Goal: Task Accomplishment & Management: Complete application form

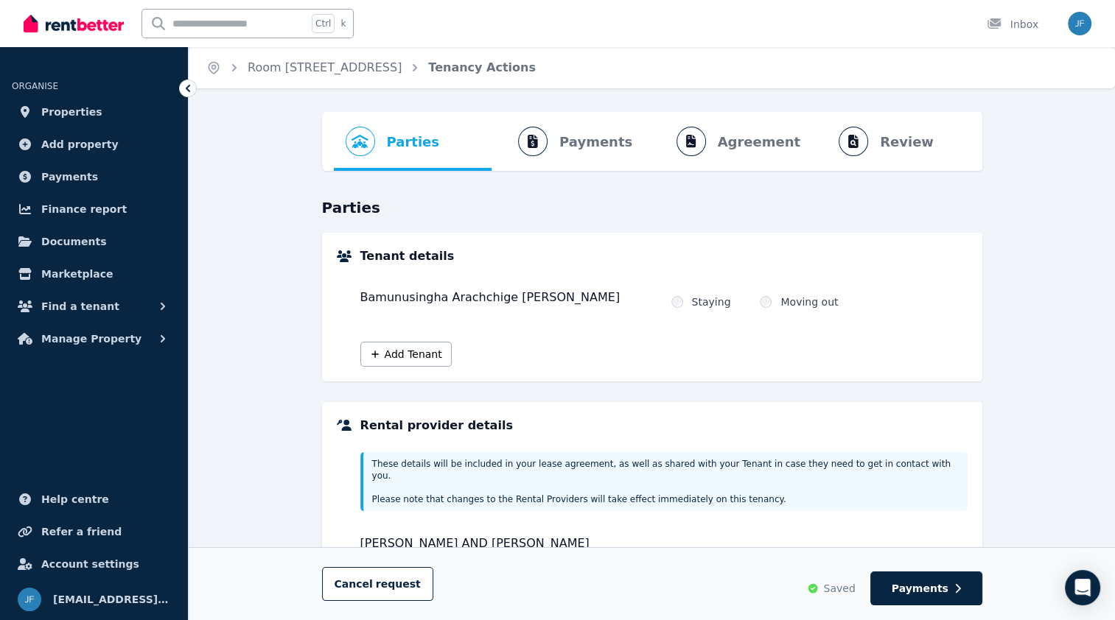
click at [737, 131] on ol "Parties Rental provider and tenant details Payments Bond and rental payments Ag…" at bounding box center [652, 141] width 637 height 59
click at [739, 141] on ol "Parties Rental provider and tenant details Payments Bond and rental payments Ag…" at bounding box center [652, 141] width 637 height 59
click at [907, 145] on ol "Parties Rental provider and tenant details Payments Bond and rental payments Ag…" at bounding box center [652, 141] width 637 height 59
click at [578, 143] on ol "Parties Rental provider and tenant details Payments Bond and rental payments Ag…" at bounding box center [652, 141] width 637 height 59
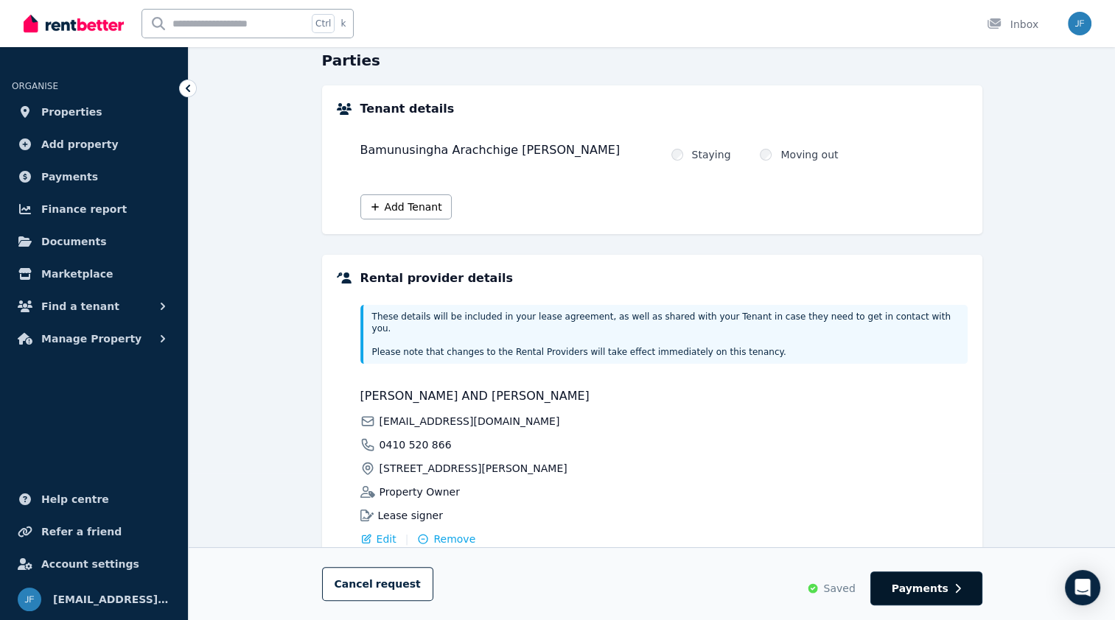
click at [950, 591] on button "Payments" at bounding box center [926, 589] width 112 height 34
select select "**********"
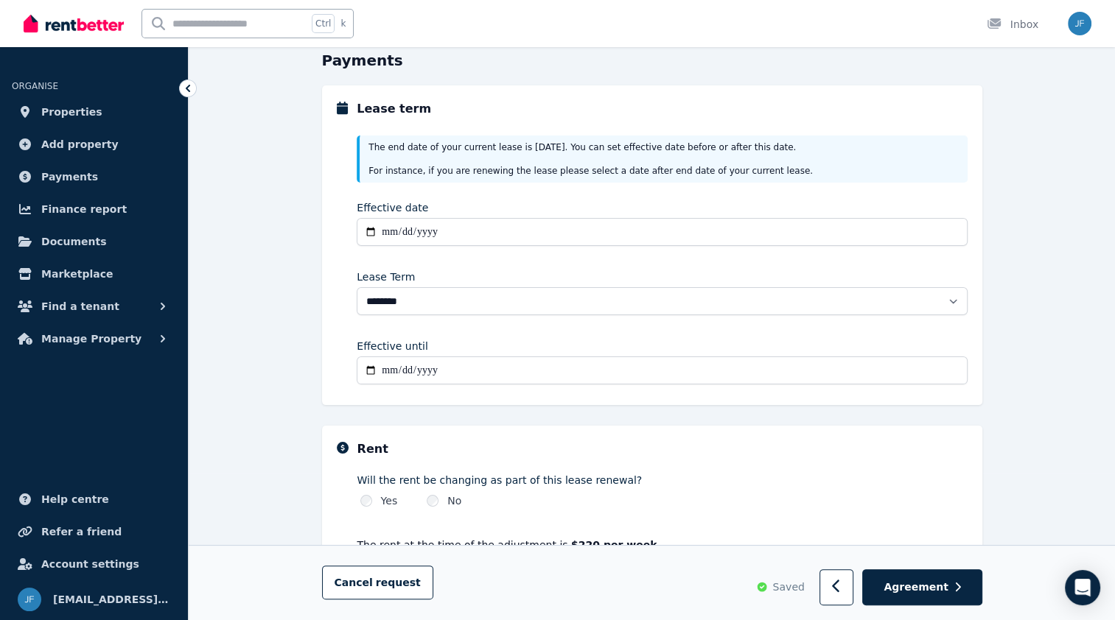
scroll to position [355, 0]
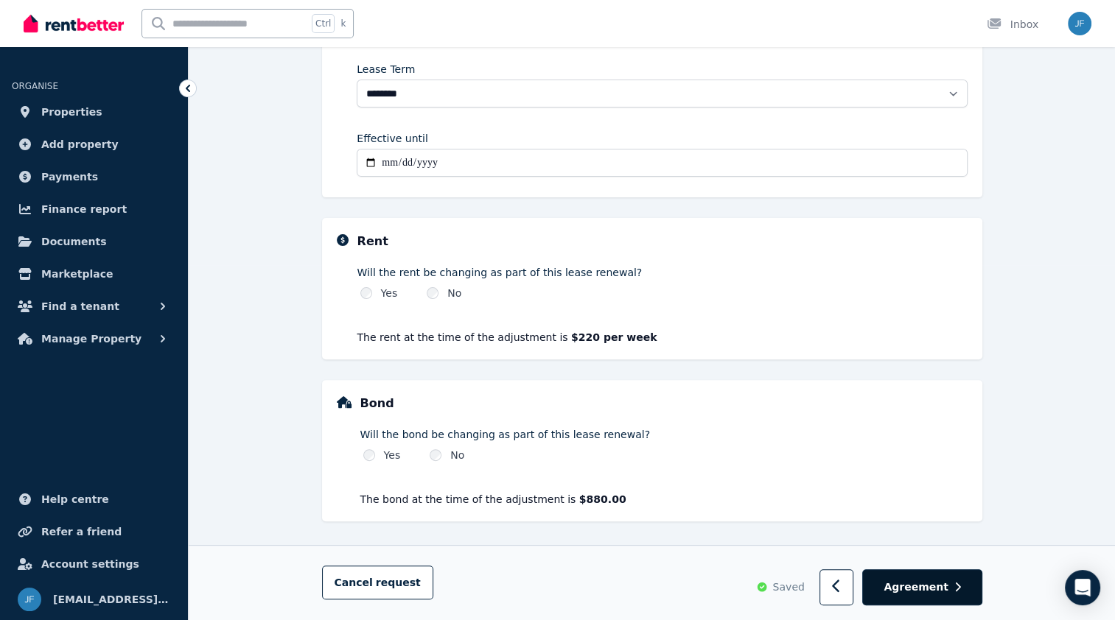
click at [915, 584] on span "Agreement" at bounding box center [916, 588] width 65 height 15
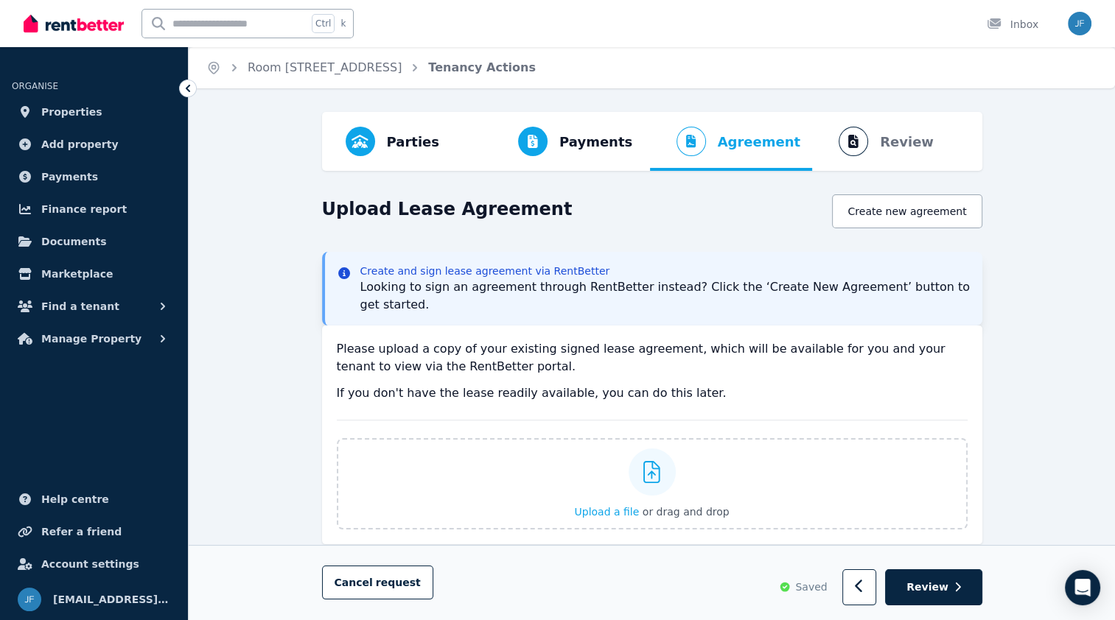
scroll to position [89, 0]
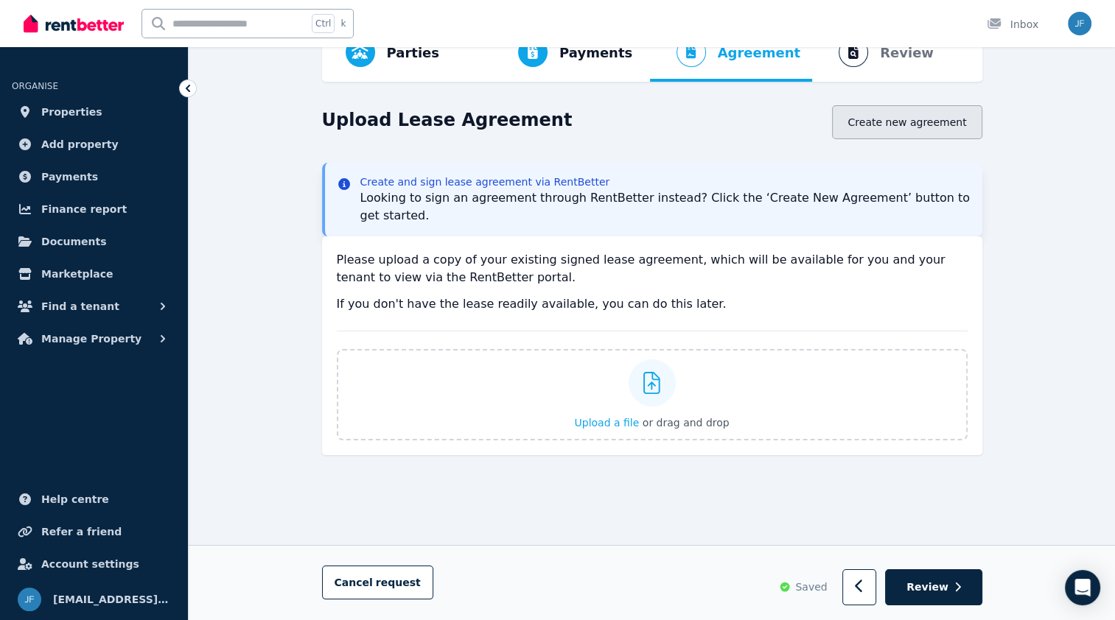
click at [905, 131] on button "Create new agreement" at bounding box center [907, 122] width 150 height 34
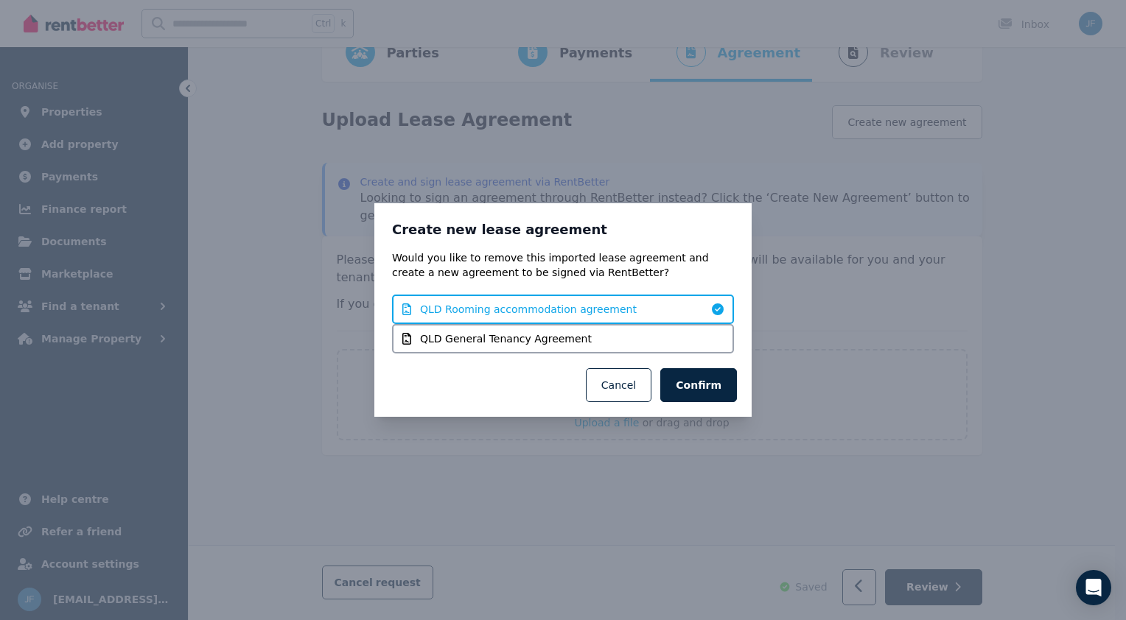
click at [552, 311] on span "QLD Rooming accommodation agreement" at bounding box center [528, 309] width 217 height 15
click at [690, 379] on button "Confirm" at bounding box center [698, 385] width 77 height 34
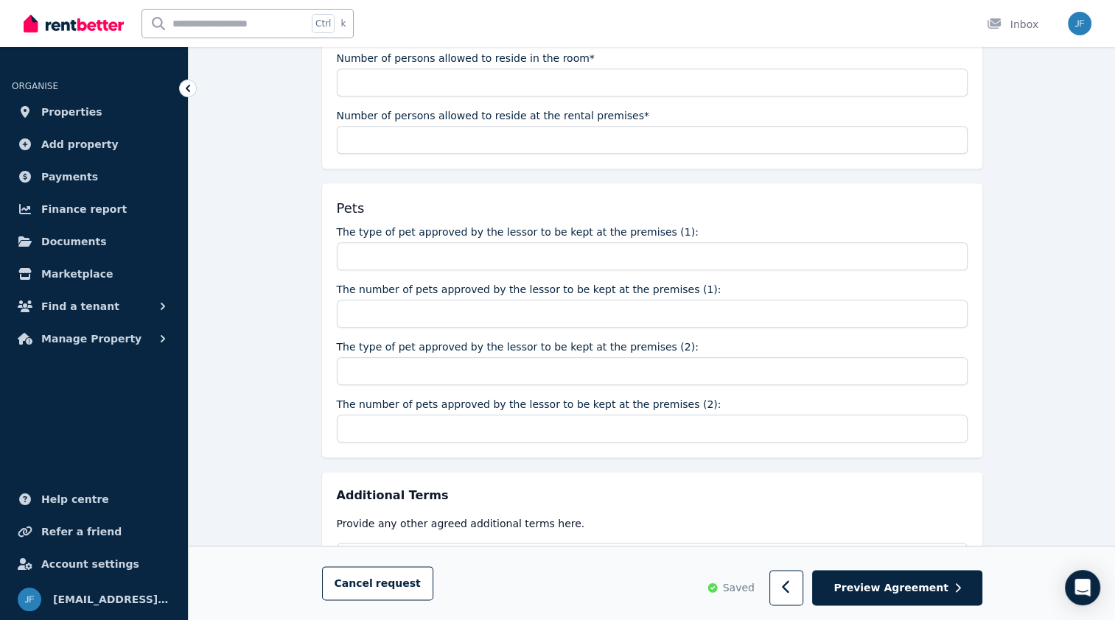
scroll to position [1766, 0]
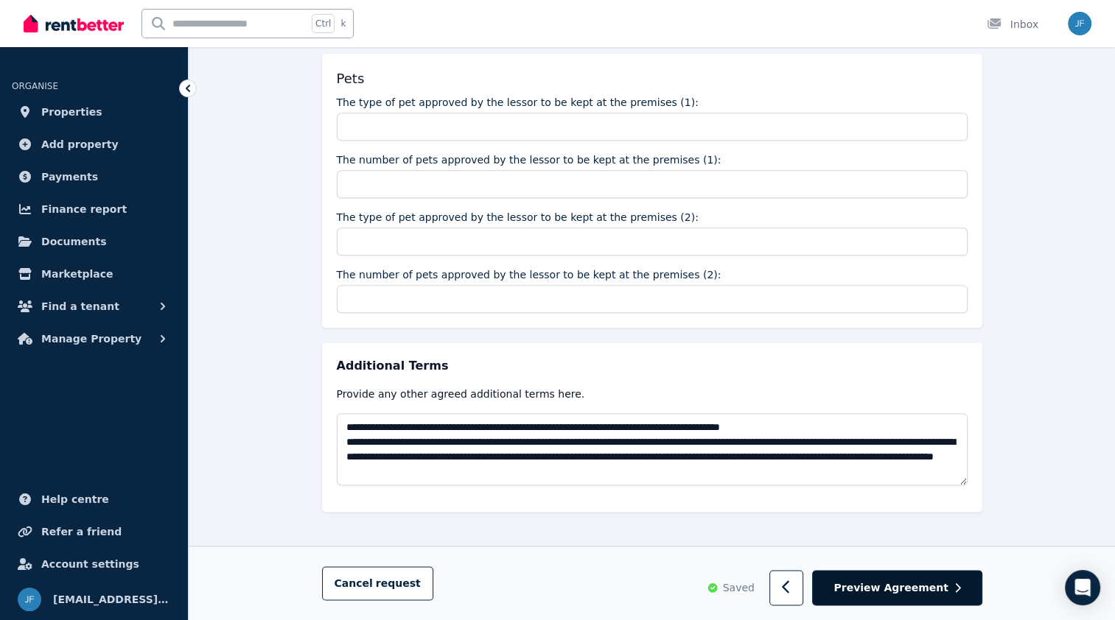
click at [934, 573] on button "Preview Agreement" at bounding box center [896, 588] width 169 height 36
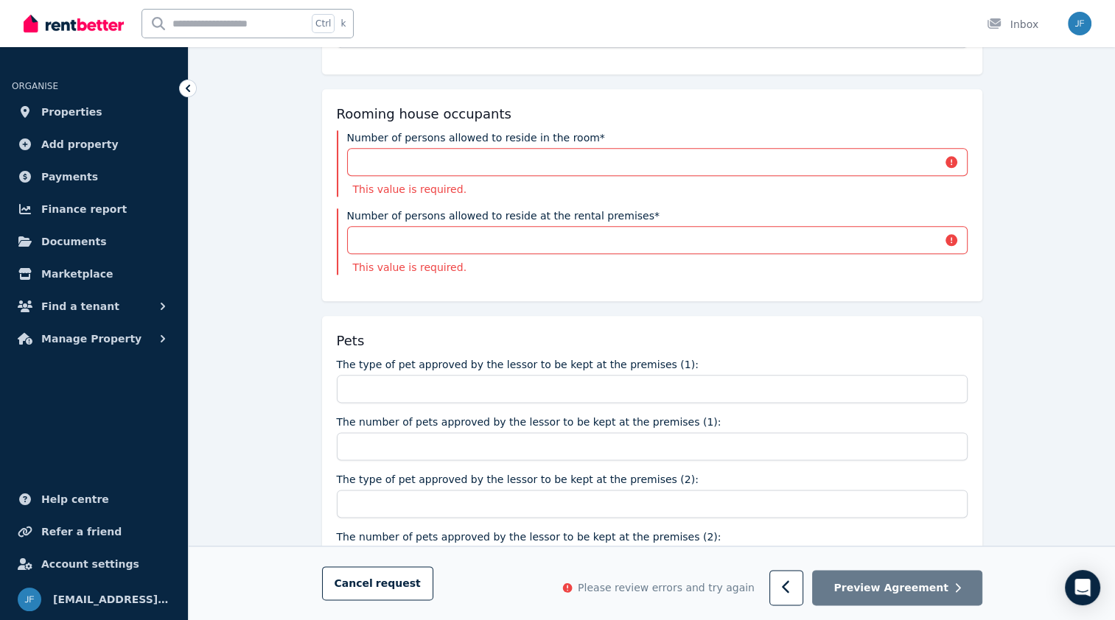
scroll to position [1545, 0]
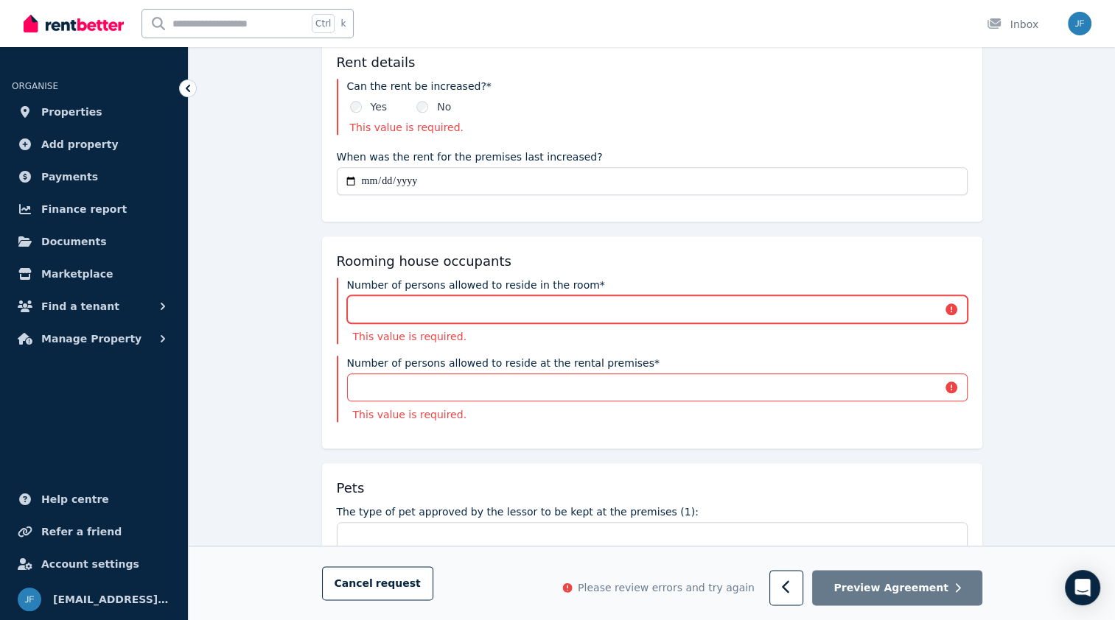
click at [420, 309] on input "Number of persons allowed to reside in the room*" at bounding box center [657, 309] width 620 height 28
type input "*"
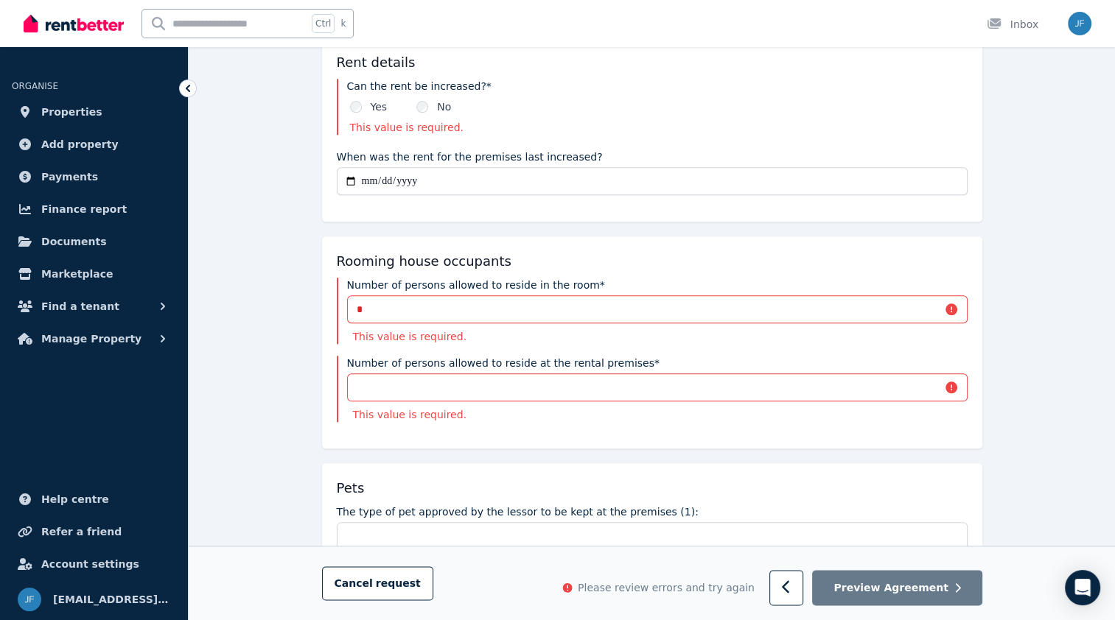
type input "**********"
type input "***"
type input "****"
type input "*"
type input "**********"
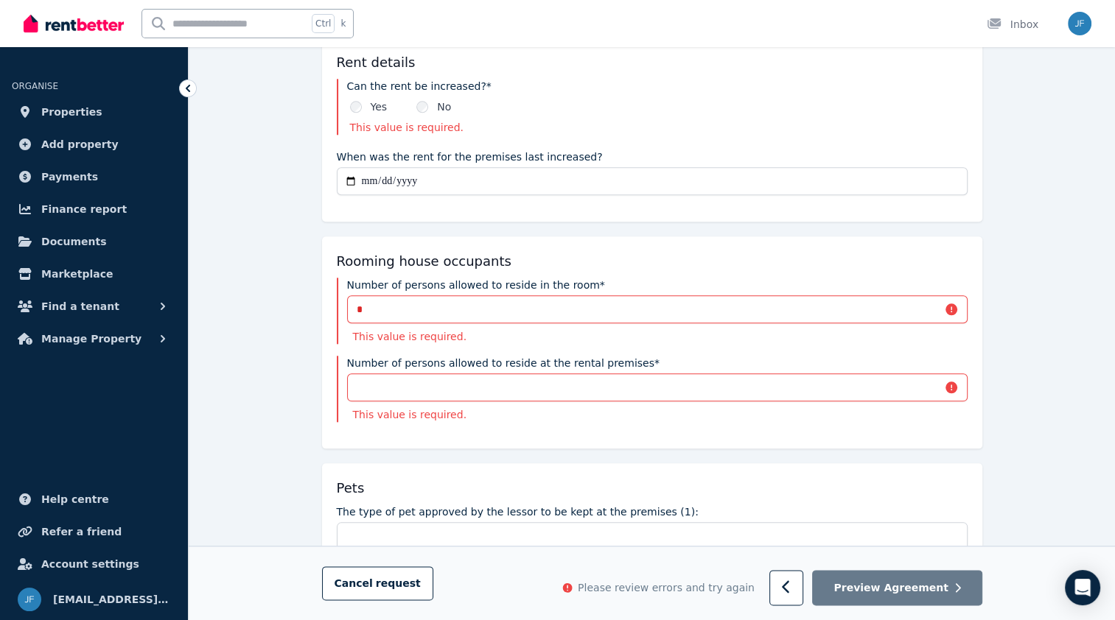
type input "**********"
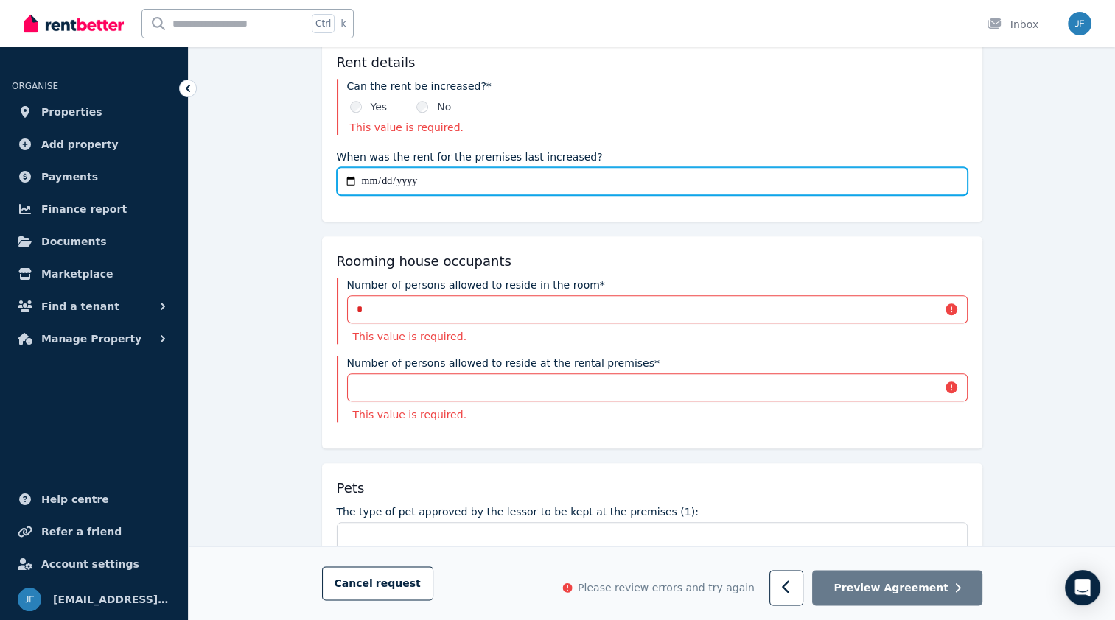
type input "**********"
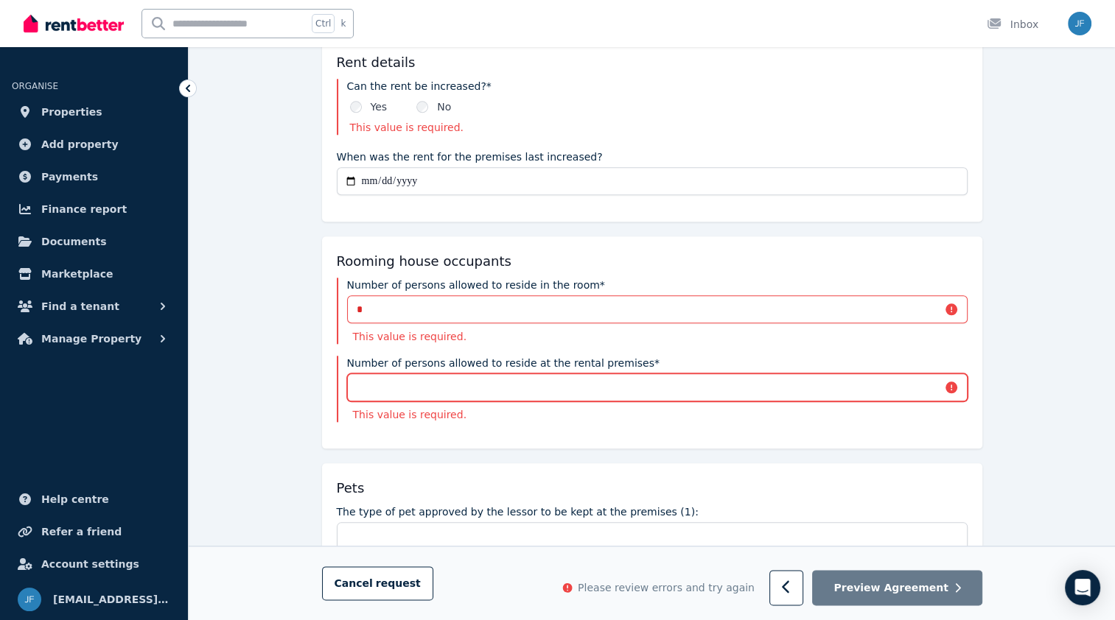
type input "*"
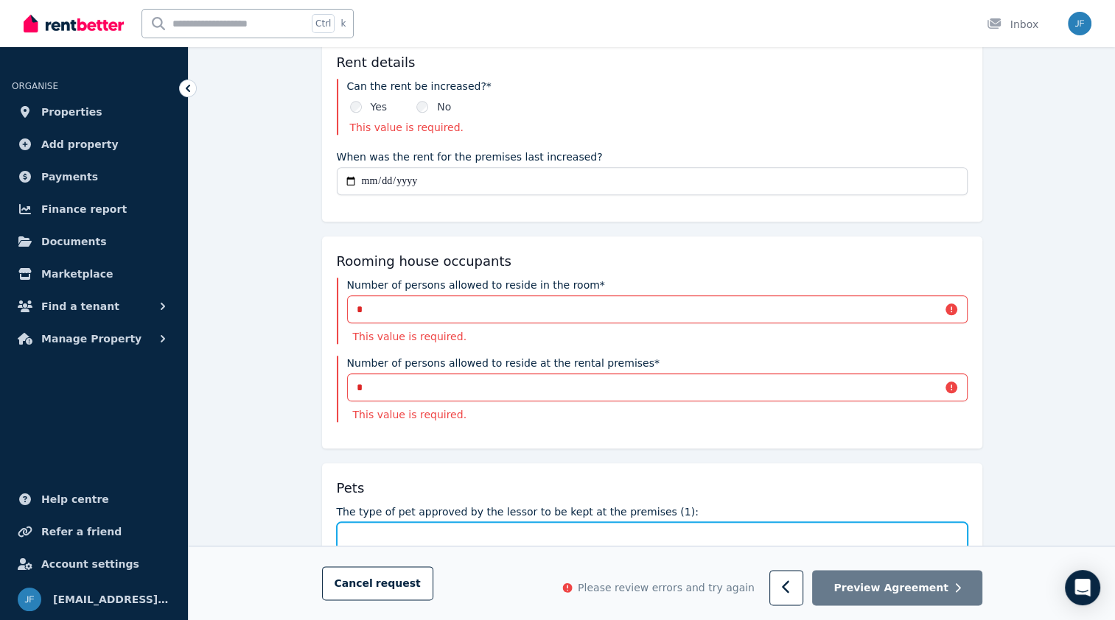
type input "***"
type input "*"
type input "***"
type input "*"
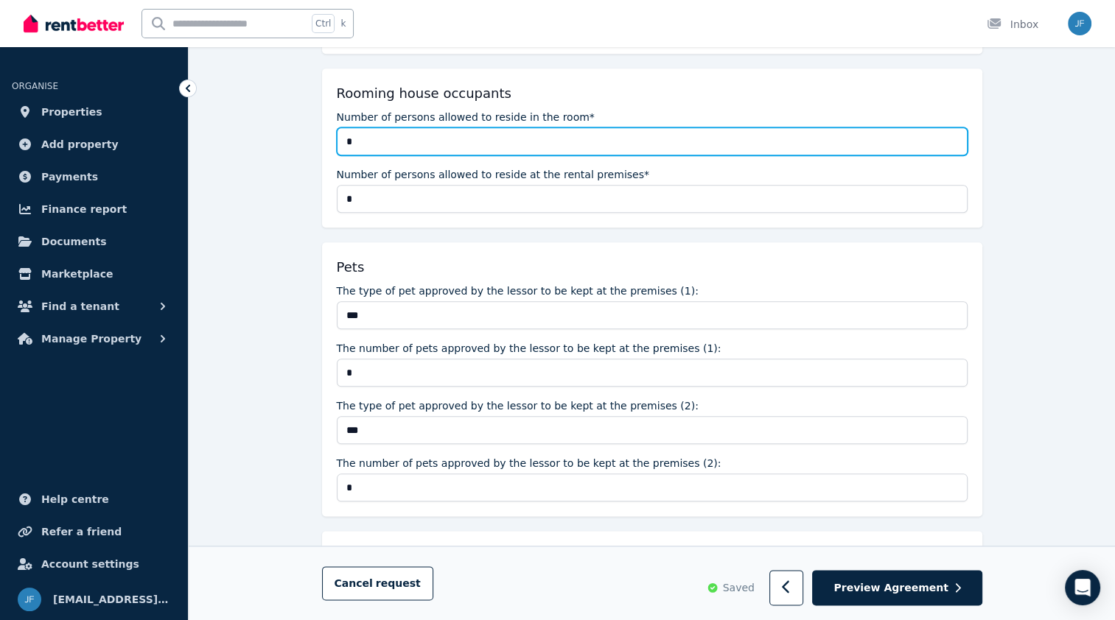
scroll to position [1766, 0]
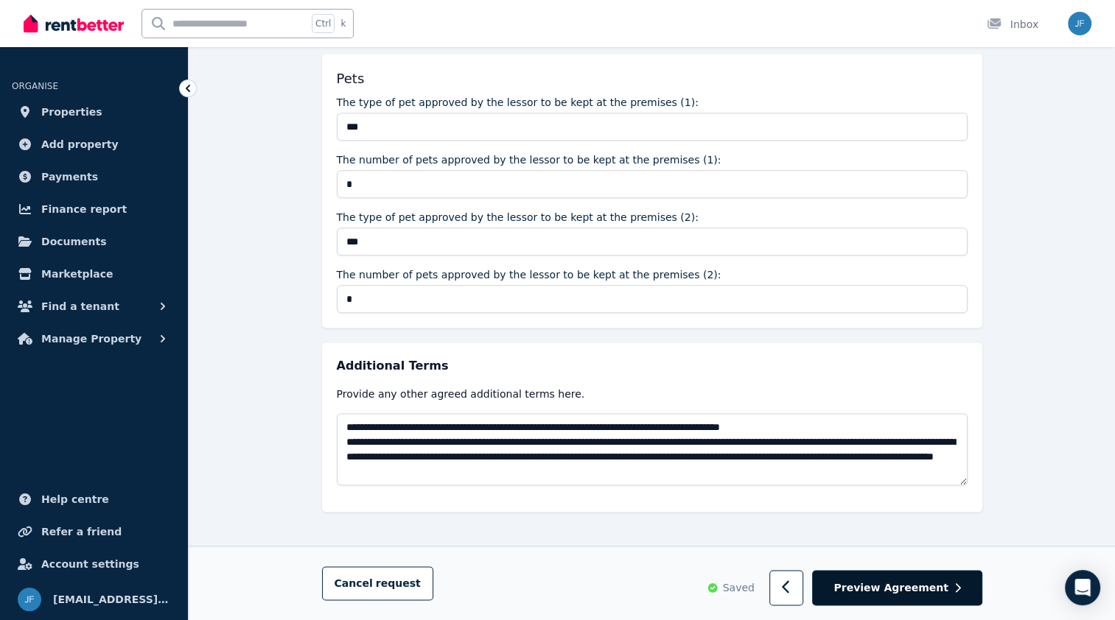
click at [932, 592] on span "Preview Agreement" at bounding box center [890, 588] width 114 height 15
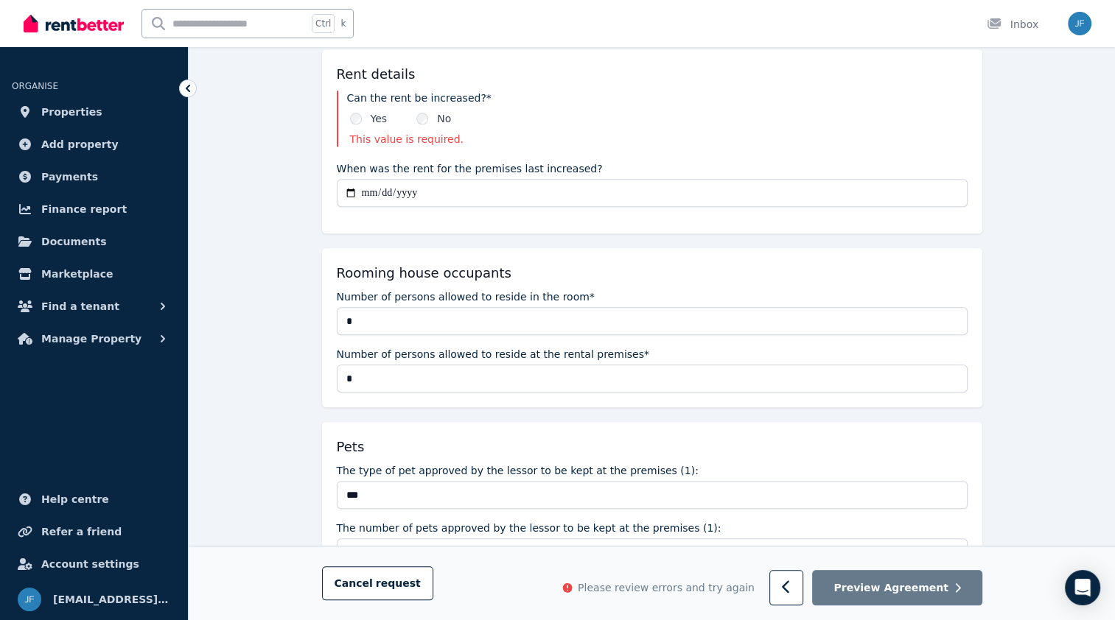
scroll to position [1324, 0]
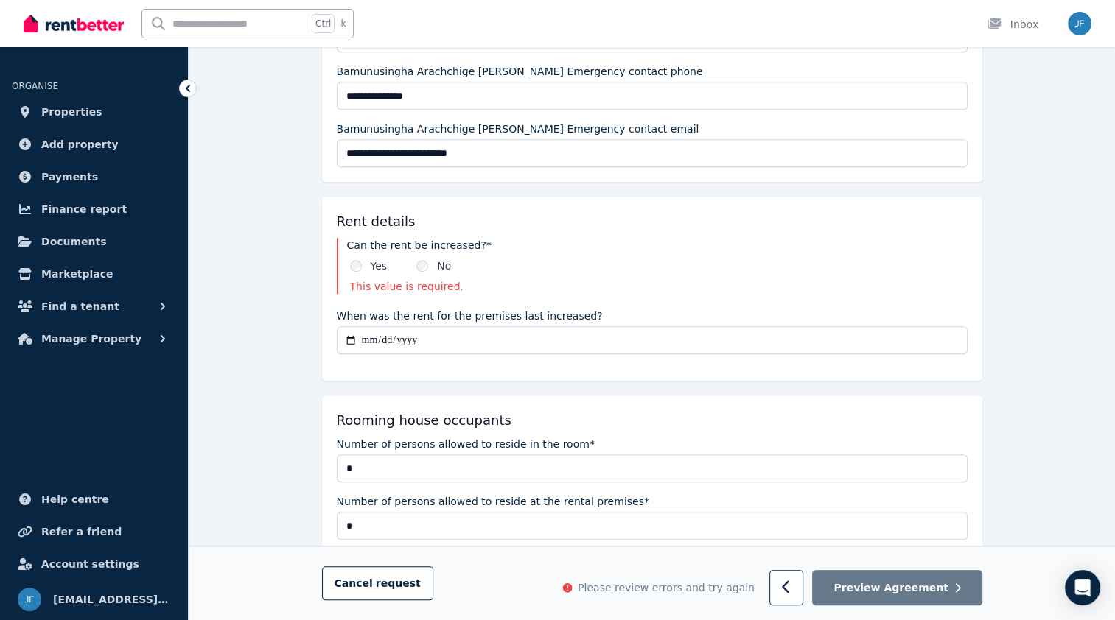
click at [419, 259] on div "No" at bounding box center [433, 266] width 35 height 15
click at [426, 266] on div "No" at bounding box center [433, 266] width 35 height 15
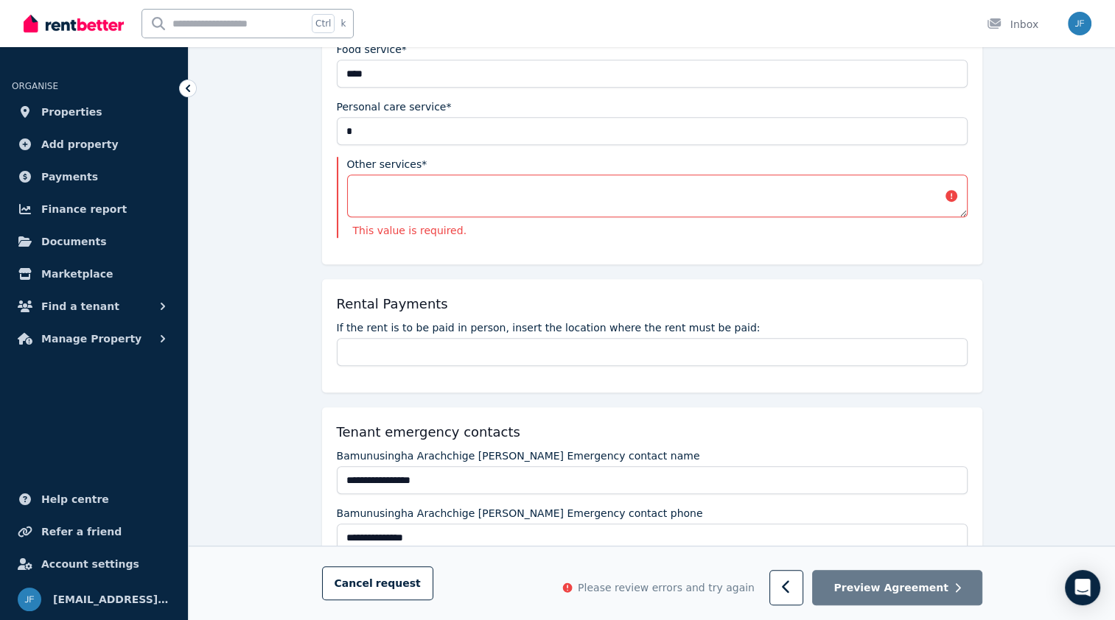
scroll to position [735, 0]
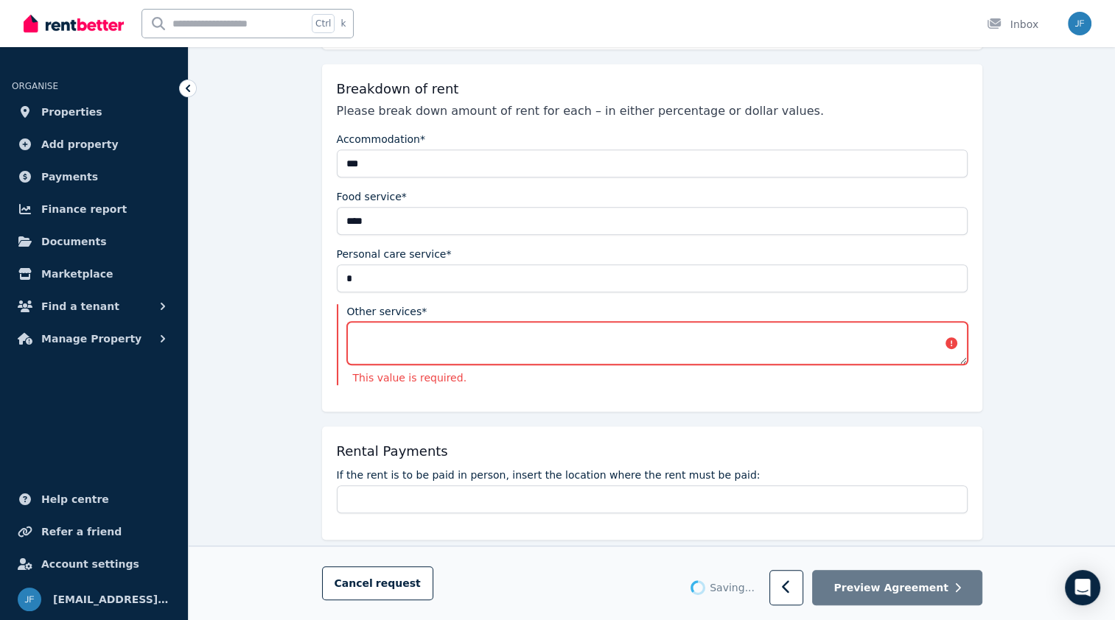
click at [565, 337] on textarea "Other services*" at bounding box center [657, 343] width 620 height 43
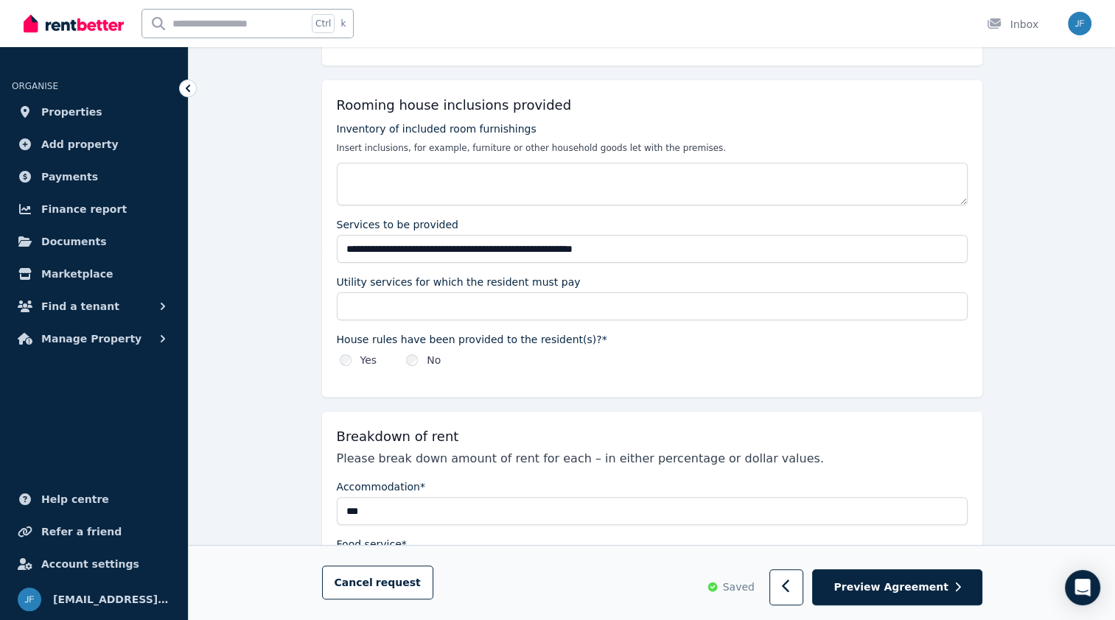
scroll to position [0, 0]
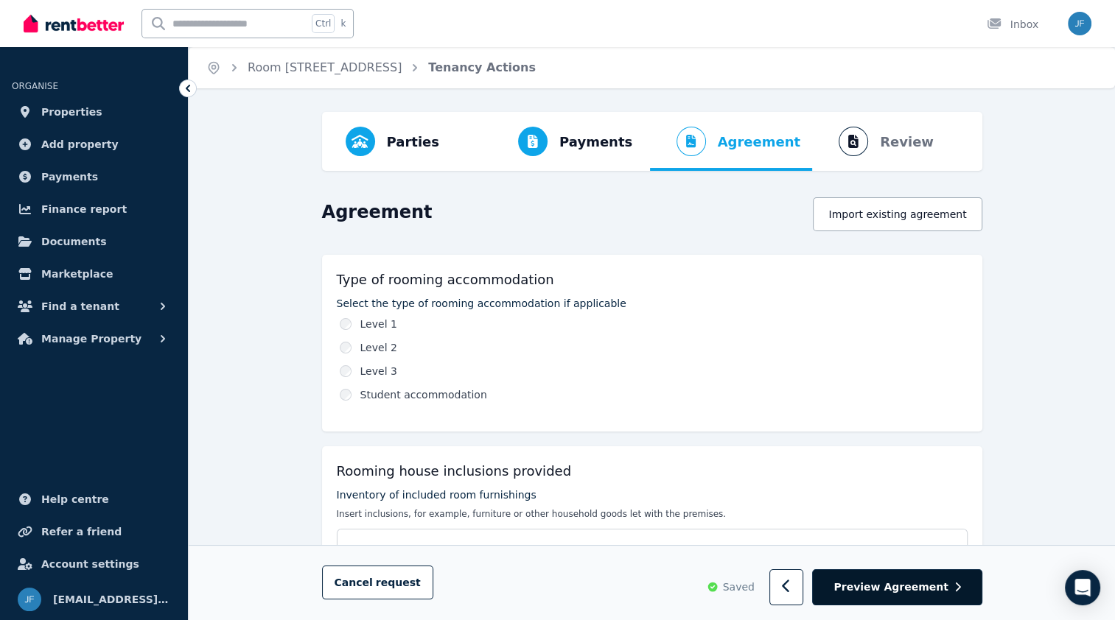
type textarea "*"
click at [900, 580] on button "Preview Agreement" at bounding box center [896, 588] width 169 height 36
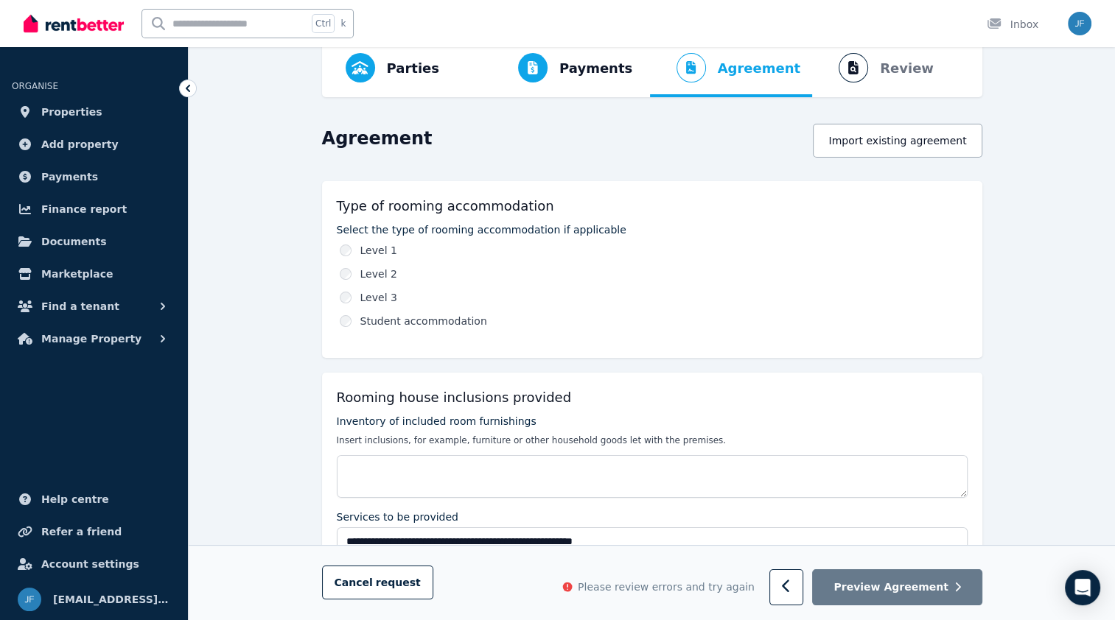
scroll to position [368, 0]
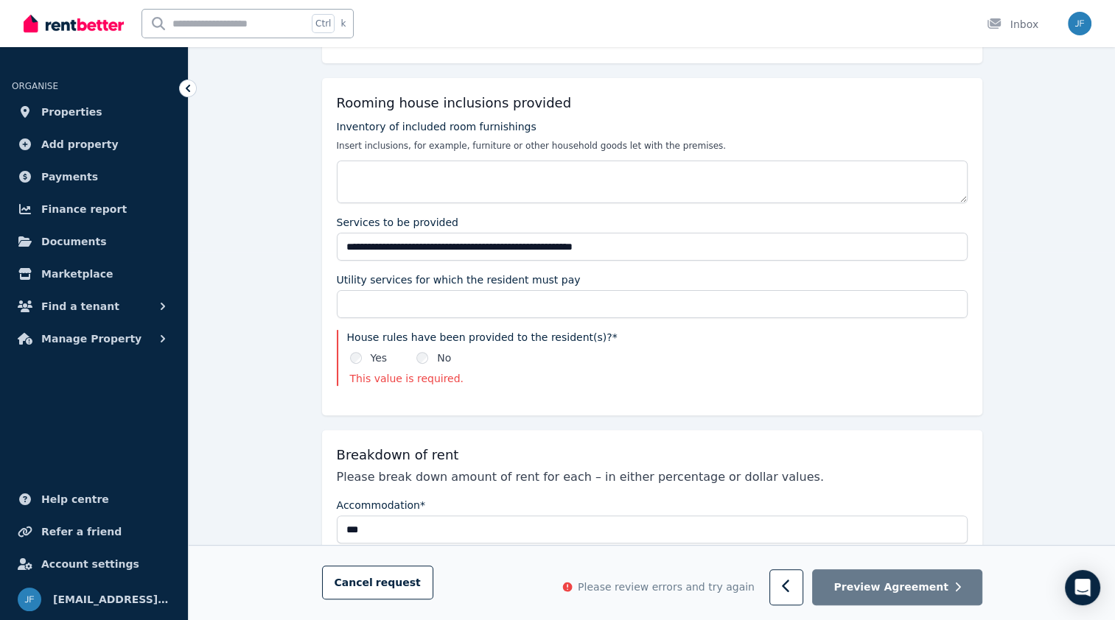
click at [361, 357] on div "Yes" at bounding box center [369, 358] width 38 height 15
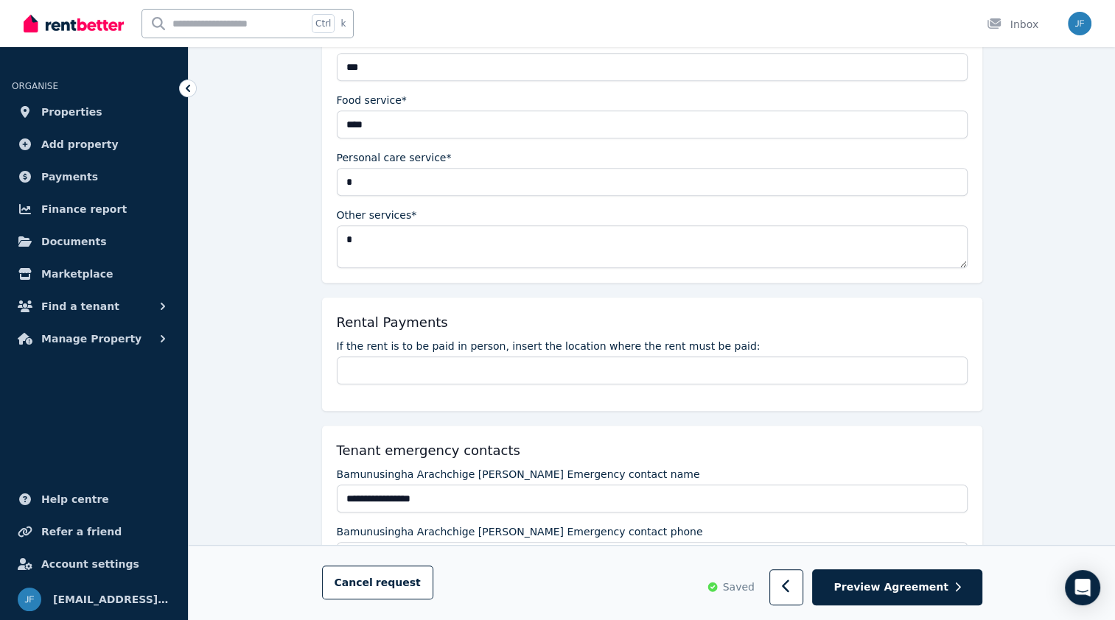
scroll to position [1105, 0]
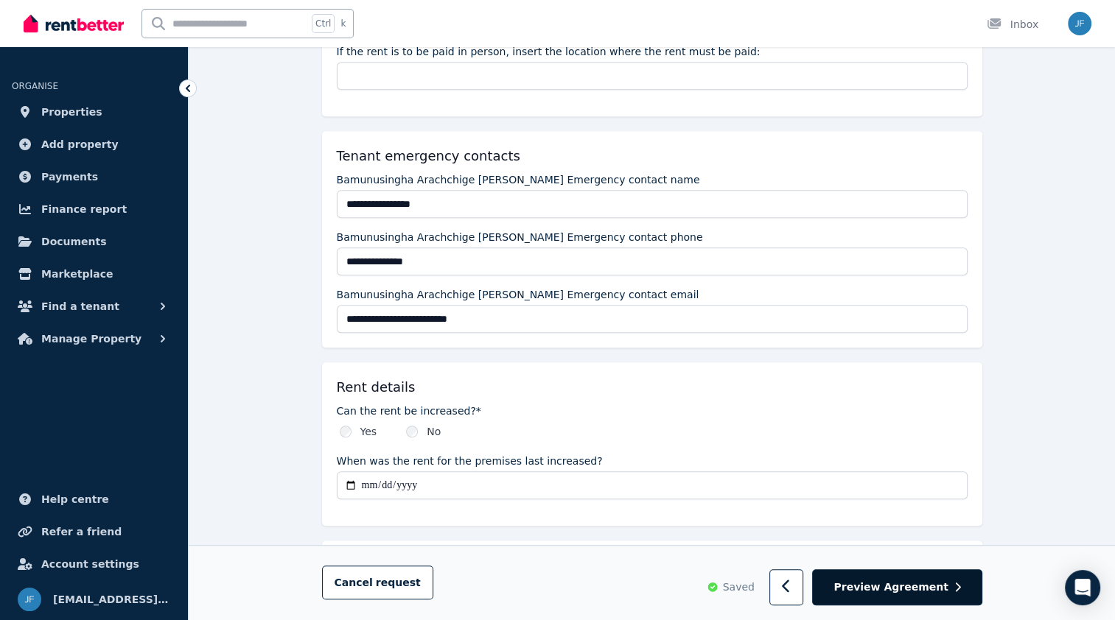
click at [912, 584] on span "Preview Agreement" at bounding box center [890, 588] width 114 height 15
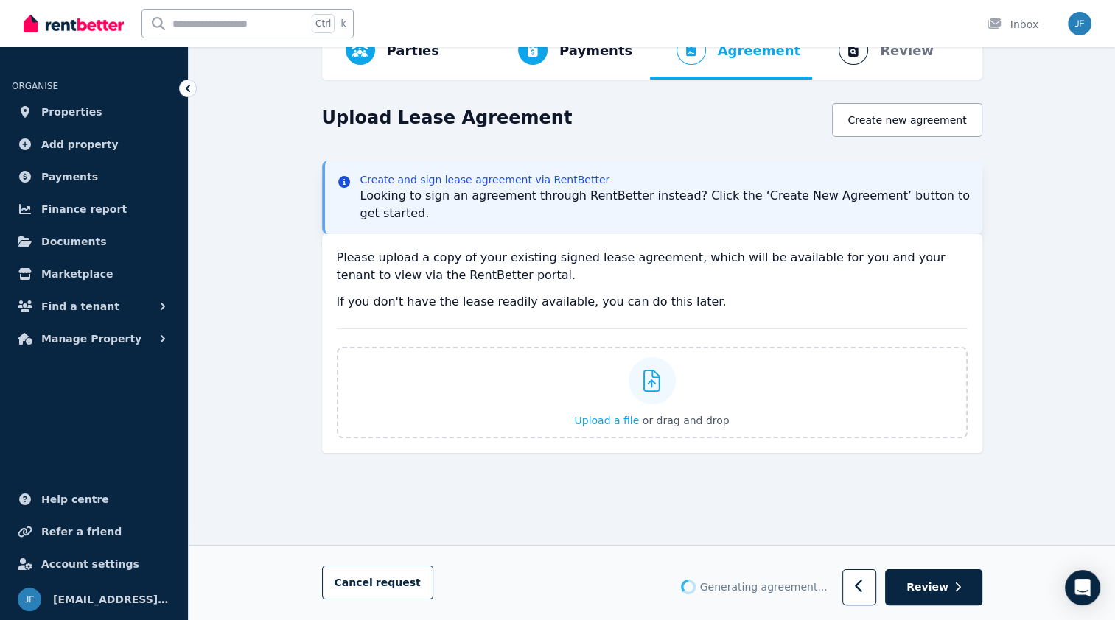
scroll to position [0, 0]
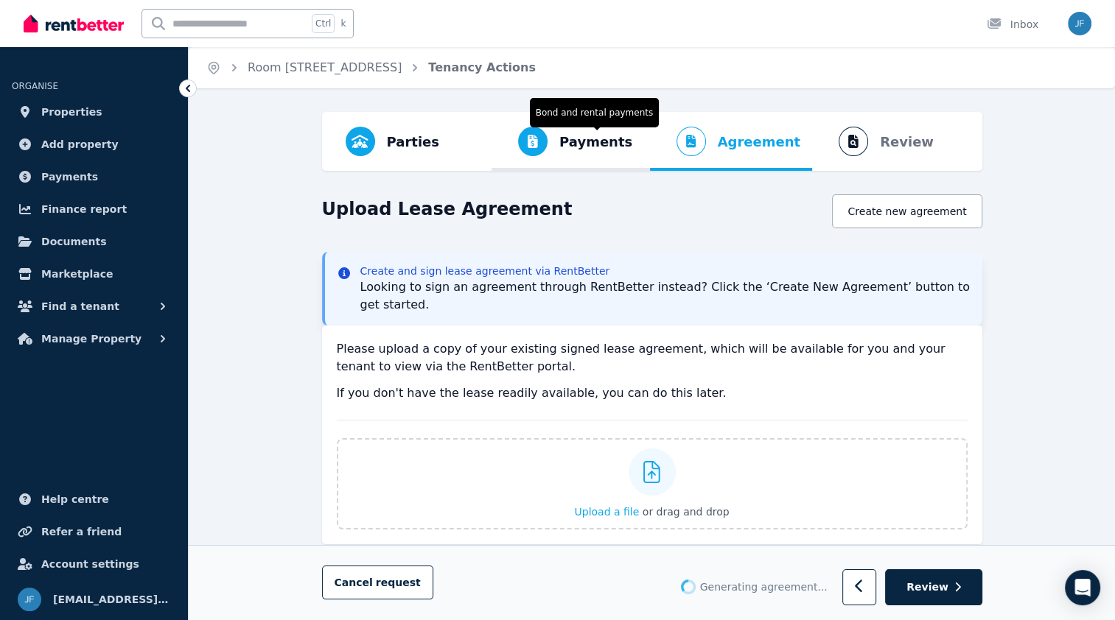
click at [620, 146] on span "Payments" at bounding box center [595, 142] width 73 height 21
select select "**********"
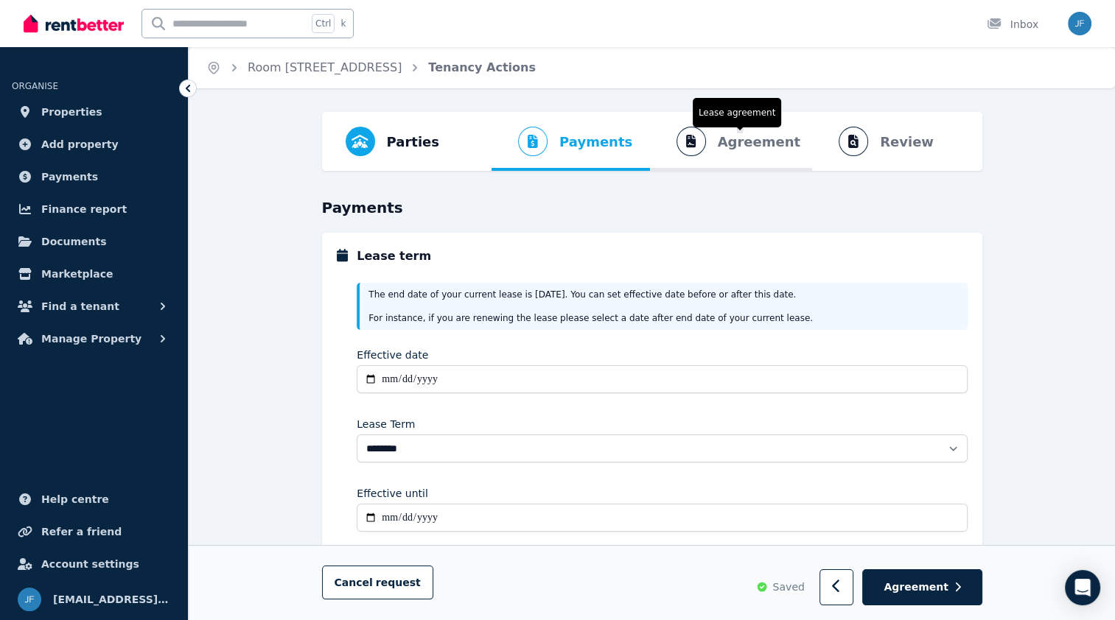
click at [757, 142] on span "Agreement" at bounding box center [759, 142] width 83 height 21
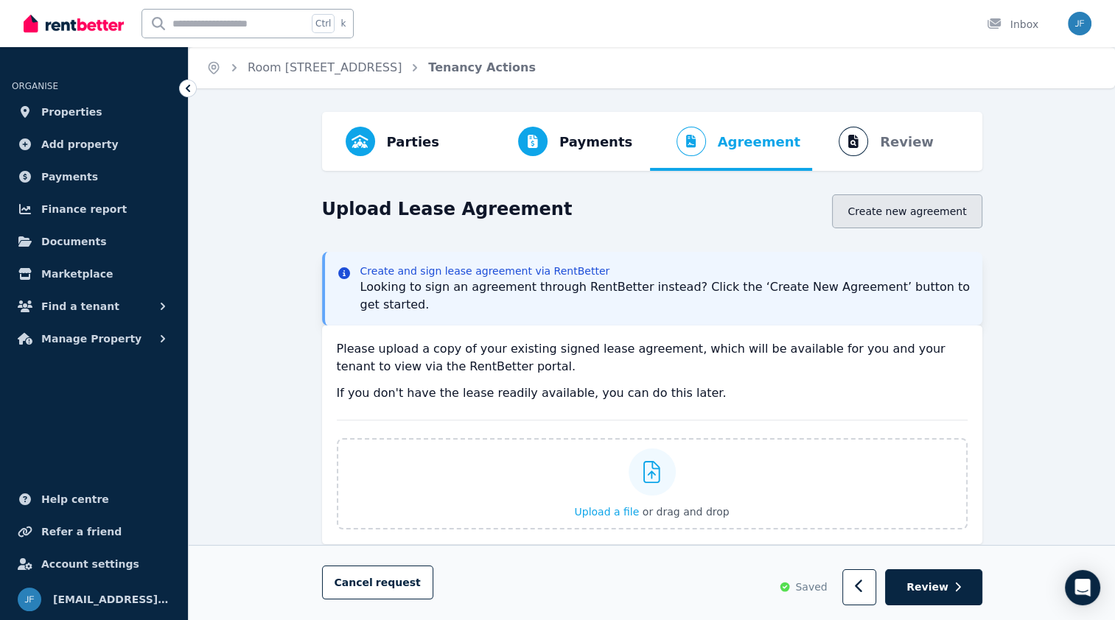
click at [906, 215] on button "Create new agreement" at bounding box center [907, 212] width 150 height 34
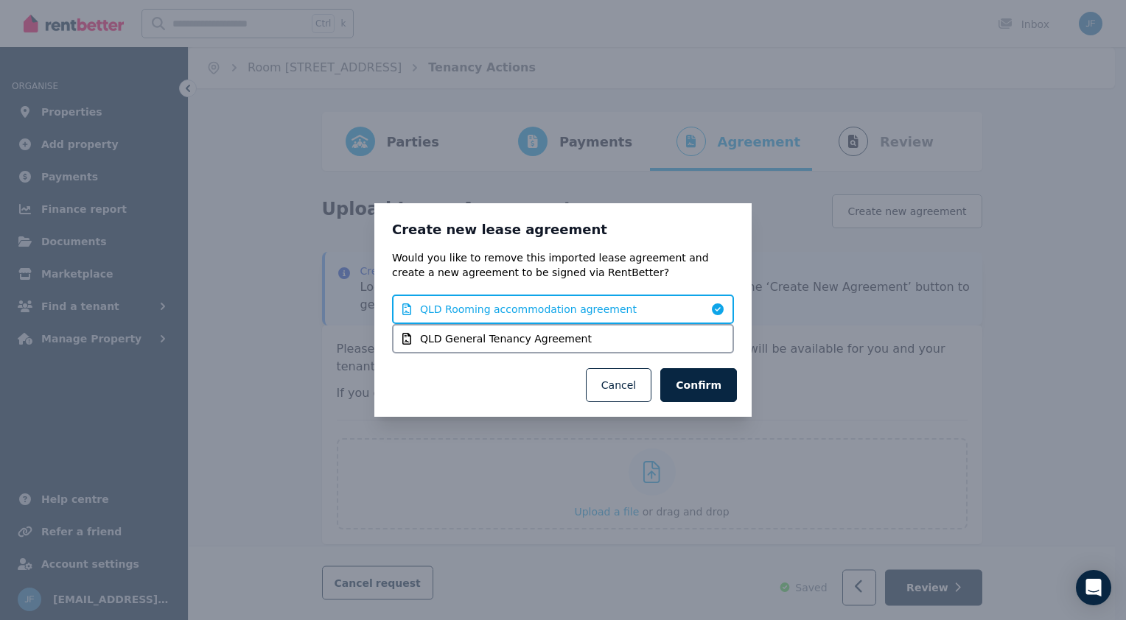
click at [642, 317] on div "QLD Rooming accommodation agreement" at bounding box center [563, 309] width 342 height 29
click at [647, 309] on div "QLD Rooming accommodation agreement" at bounding box center [552, 309] width 301 height 15
click at [716, 376] on button "Confirm" at bounding box center [698, 385] width 77 height 34
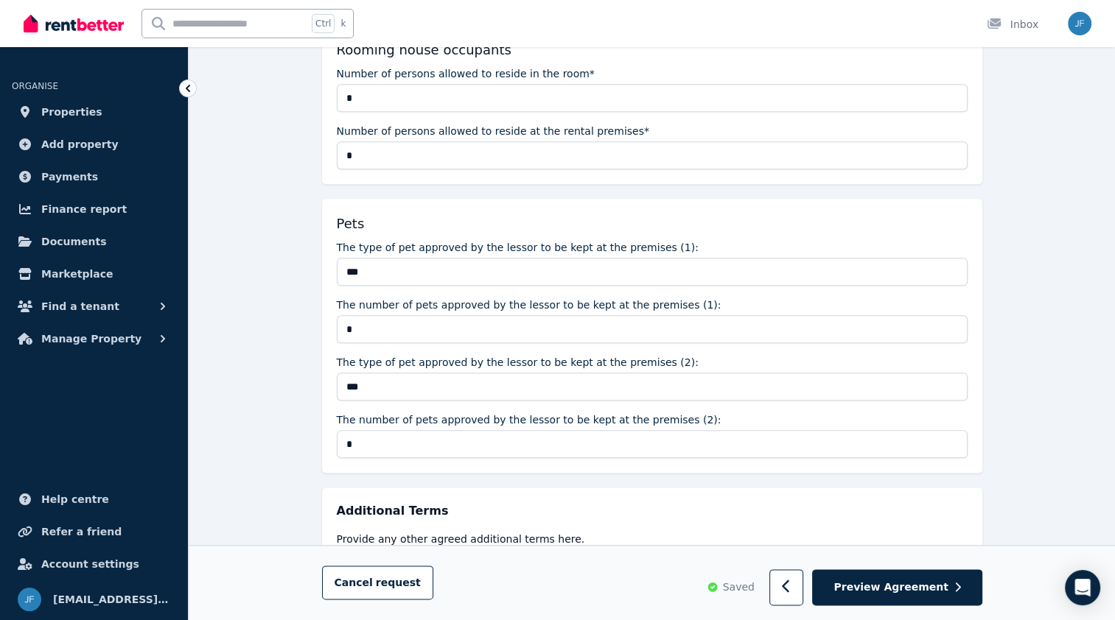
scroll to position [1766, 0]
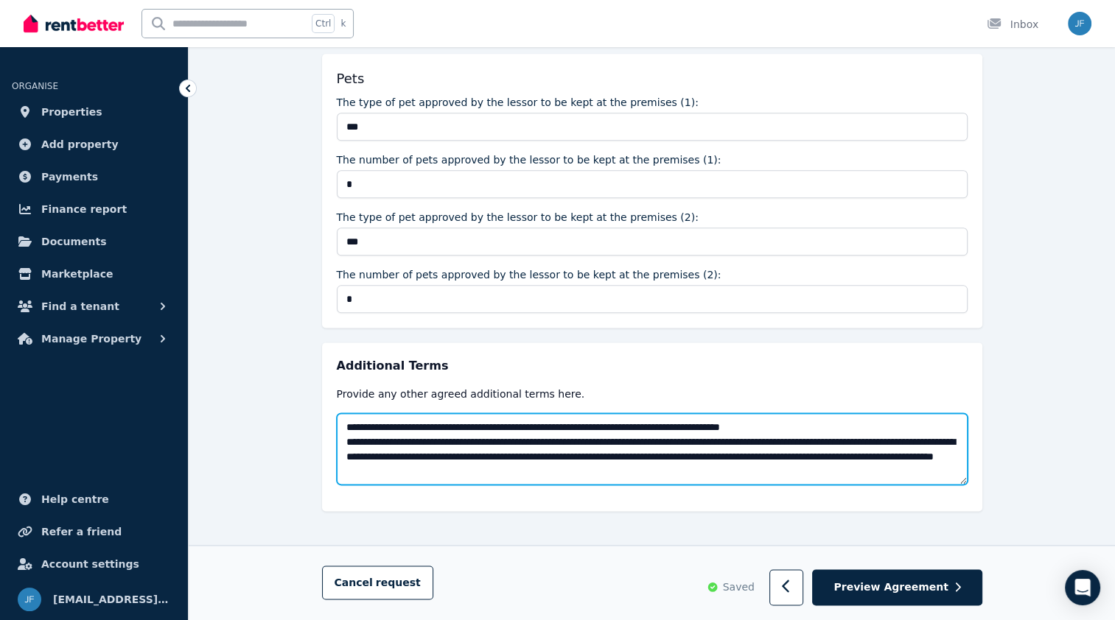
drag, startPoint x: 710, startPoint y: 470, endPoint x: 274, endPoint y: 441, distance: 437.2
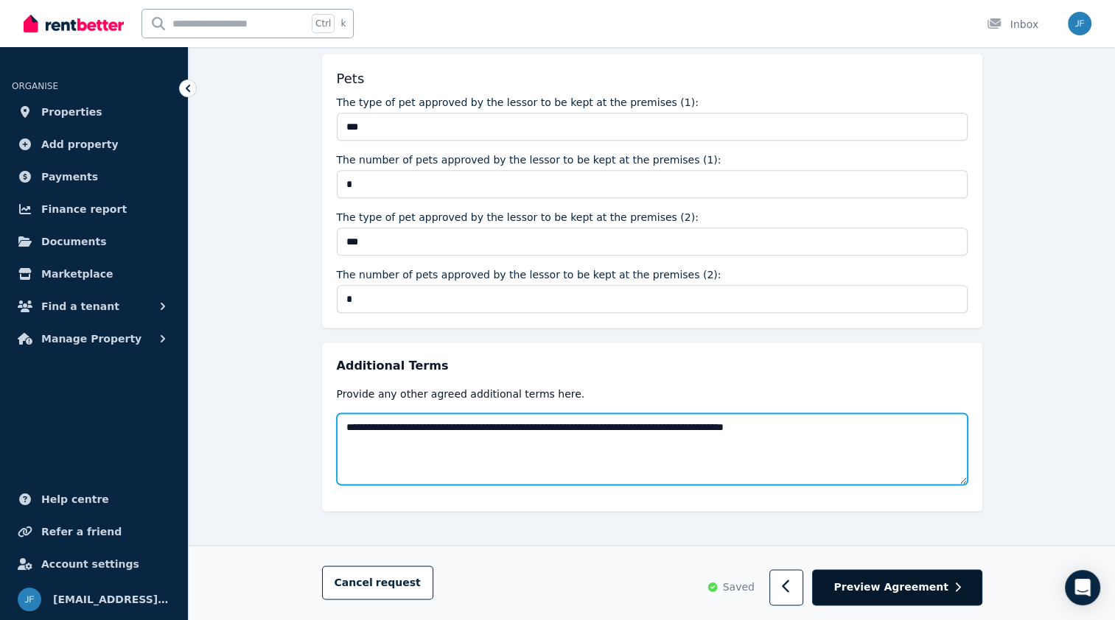
type textarea "**********"
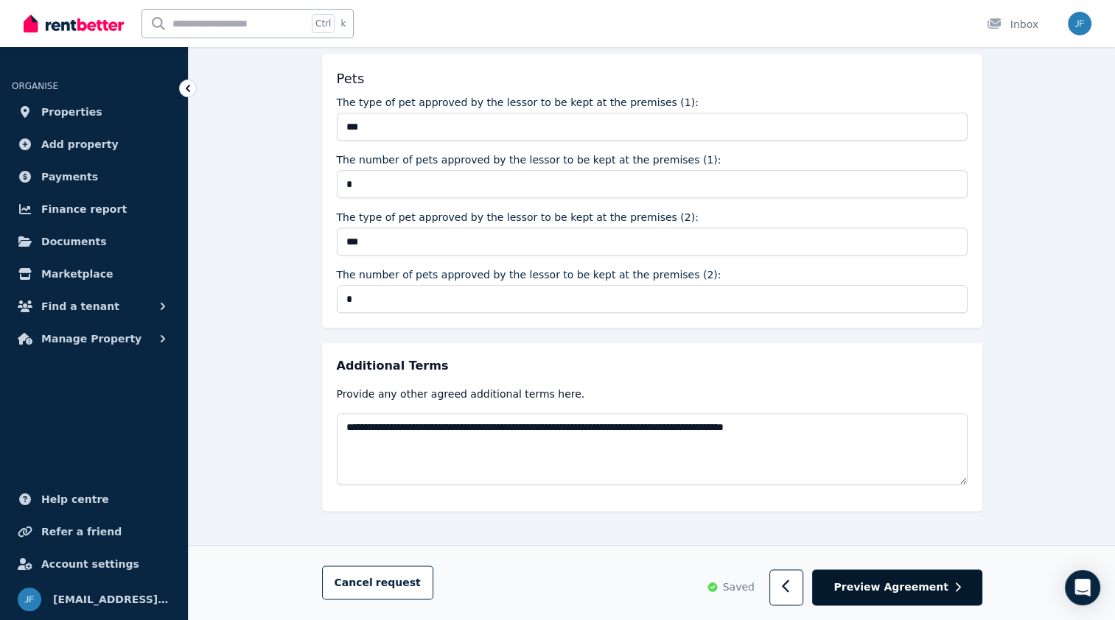
click at [909, 584] on span "Preview Agreement" at bounding box center [890, 588] width 114 height 15
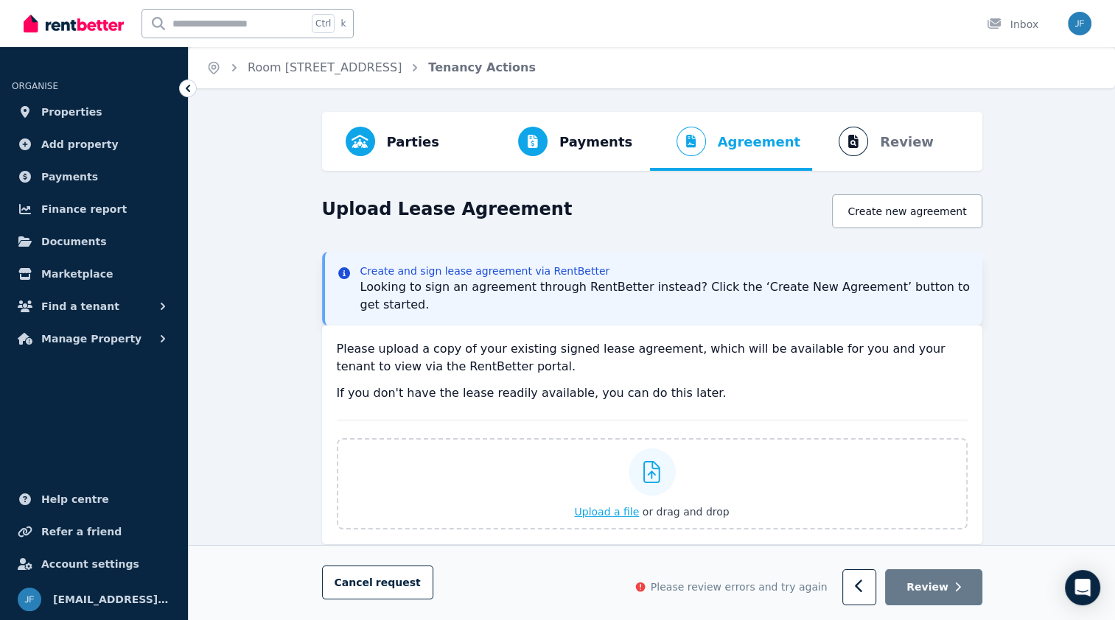
scroll to position [89, 0]
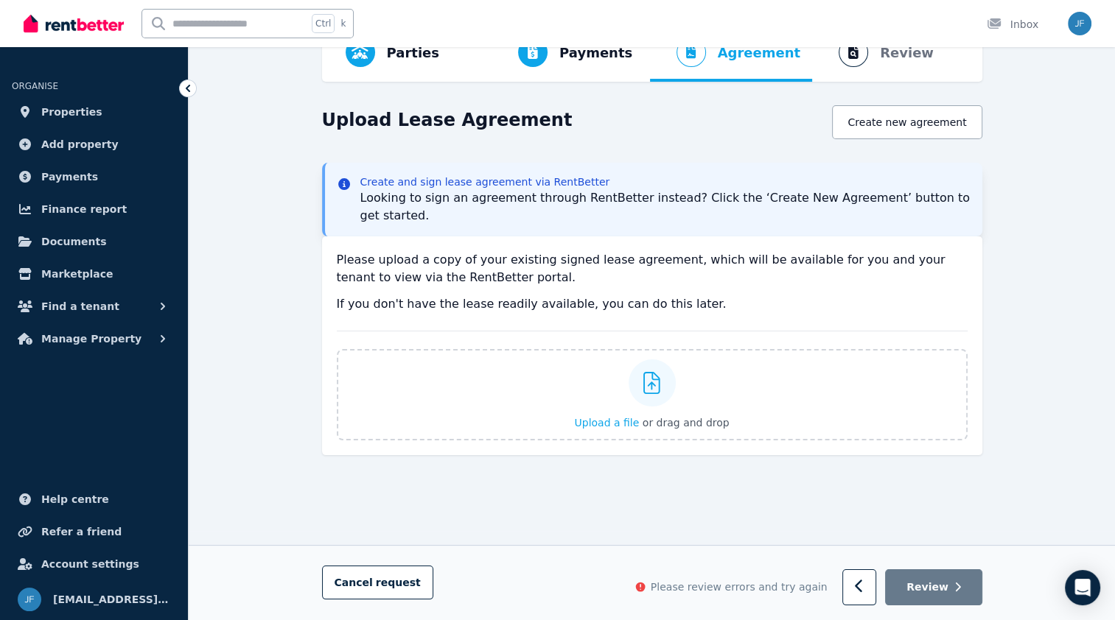
drag, startPoint x: 870, startPoint y: 593, endPoint x: 674, endPoint y: 598, distance: 196.1
click at [674, 598] on div "Please review errors and try again Review" at bounding box center [808, 588] width 348 height 36
click at [903, 127] on button "Create new agreement" at bounding box center [907, 122] width 150 height 34
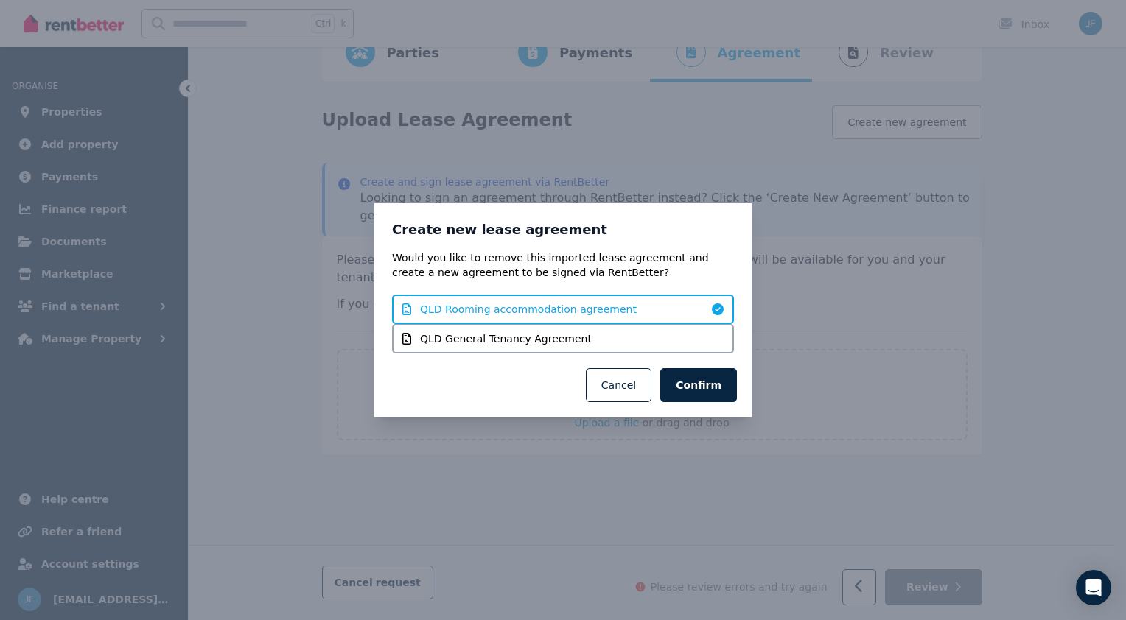
click at [565, 306] on span "QLD Rooming accommodation agreement" at bounding box center [528, 309] width 217 height 15
click at [718, 382] on button "Confirm" at bounding box center [698, 385] width 77 height 34
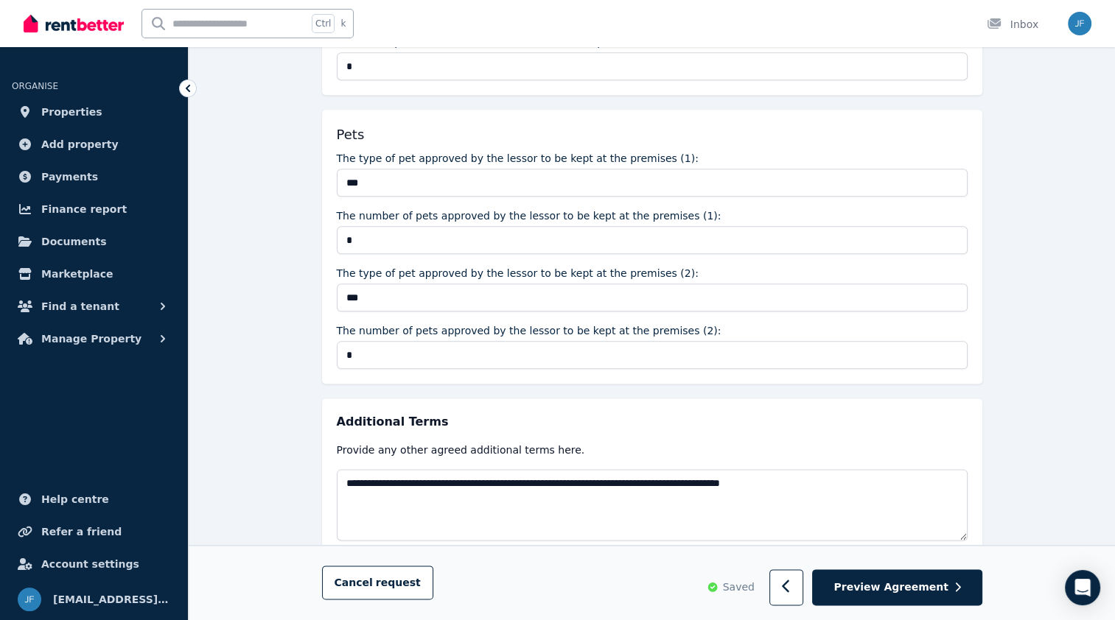
scroll to position [1766, 0]
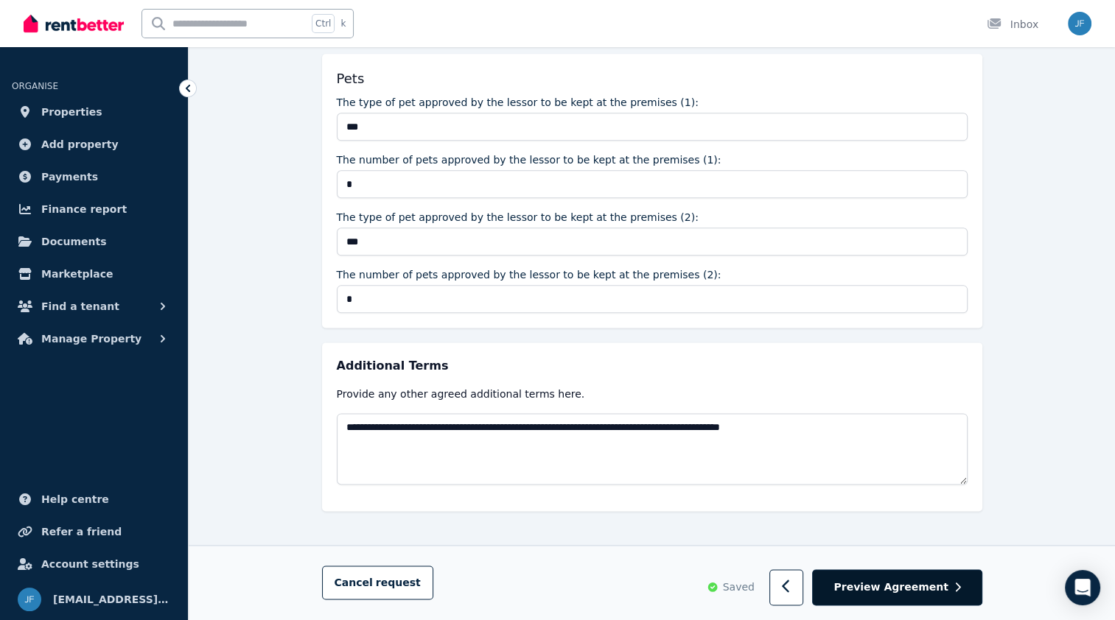
click at [923, 591] on span "Preview Agreement" at bounding box center [890, 588] width 114 height 15
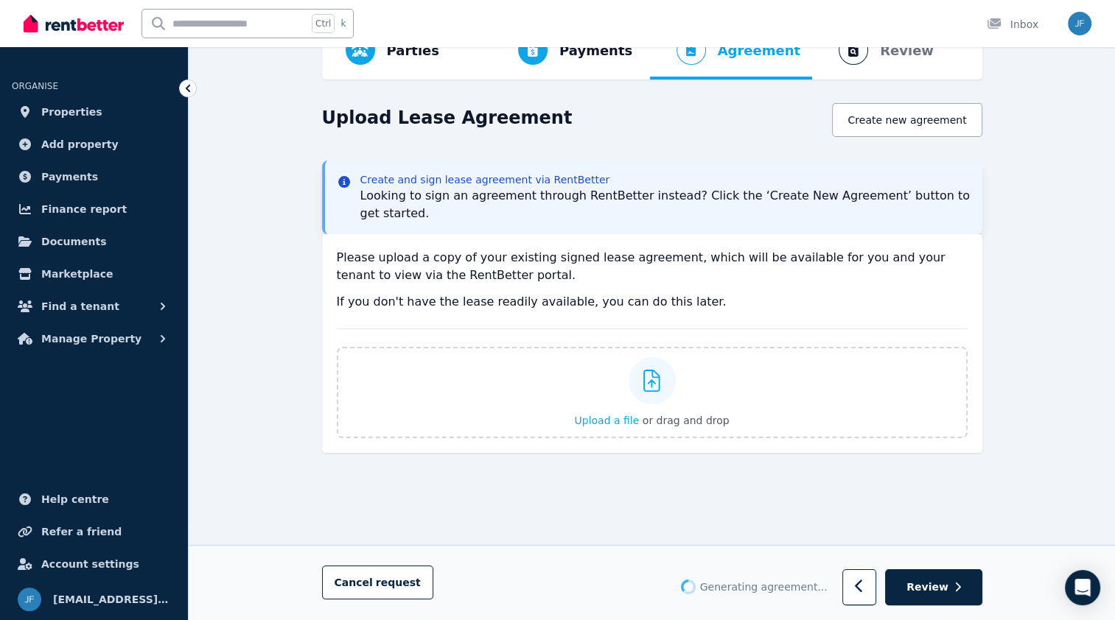
scroll to position [0, 0]
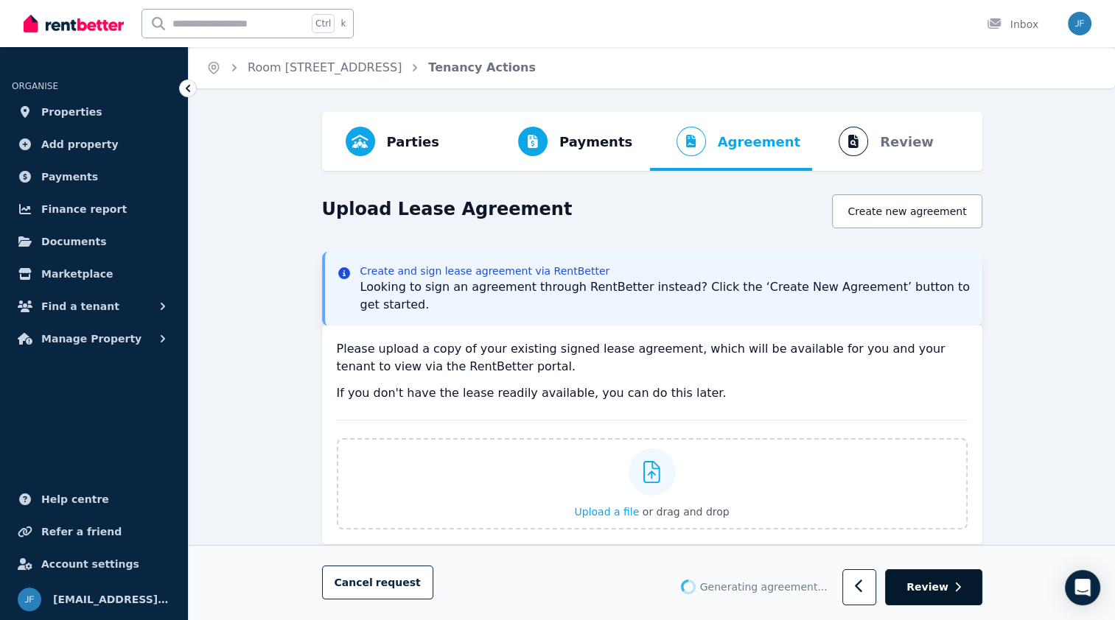
click at [956, 589] on icon "button" at bounding box center [957, 588] width 7 height 10
